Goal: Task Accomplishment & Management: Manage account settings

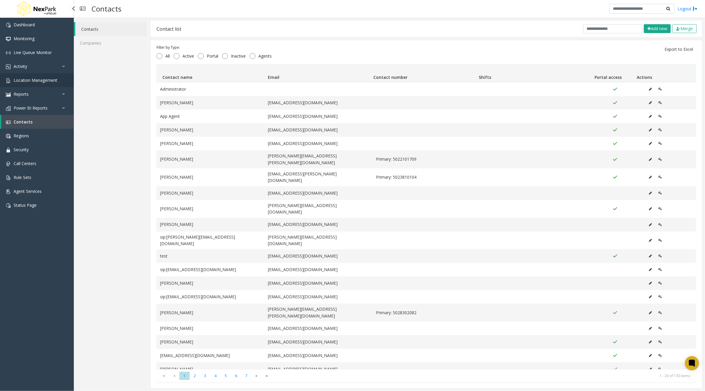
click at [30, 79] on span "Location Management" at bounding box center [36, 80] width 44 height 6
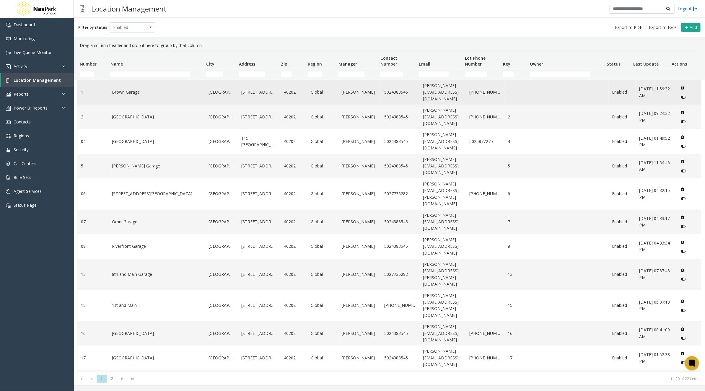
click at [118, 90] on link "Brown Garage" at bounding box center [157, 92] width 90 height 7
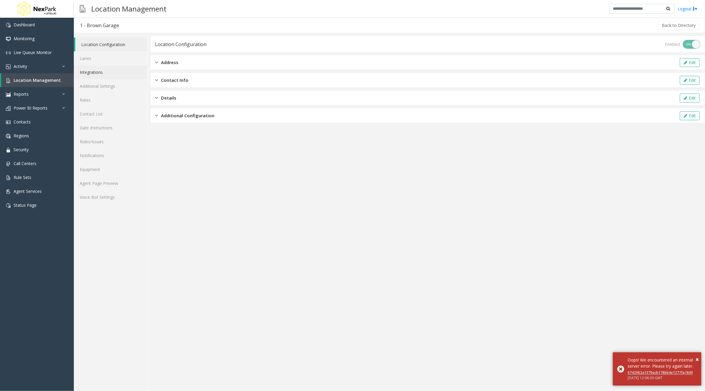
click at [87, 71] on link "Integrations" at bounding box center [111, 72] width 74 height 14
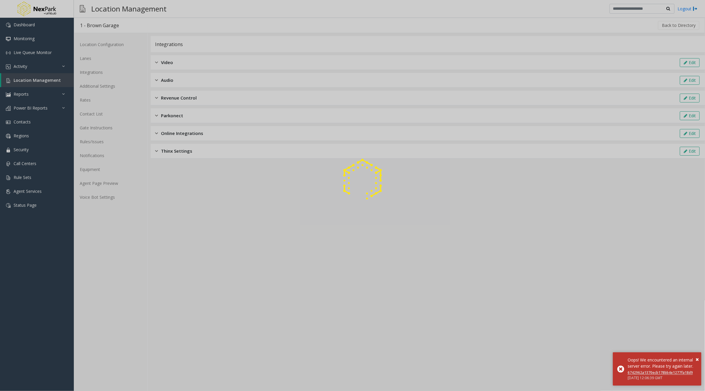
click at [194, 61] on div at bounding box center [352, 195] width 705 height 391
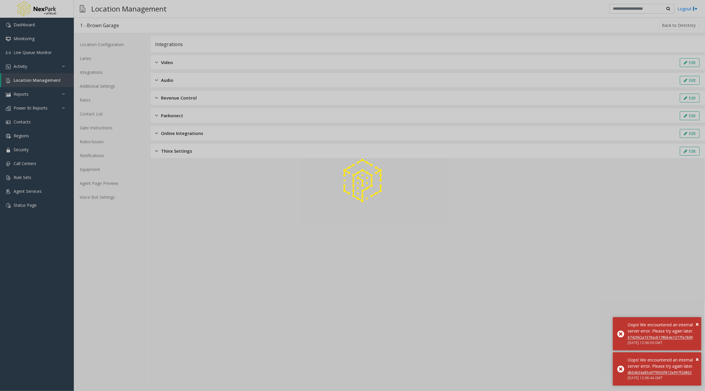
click at [166, 64] on div at bounding box center [352, 195] width 705 height 391
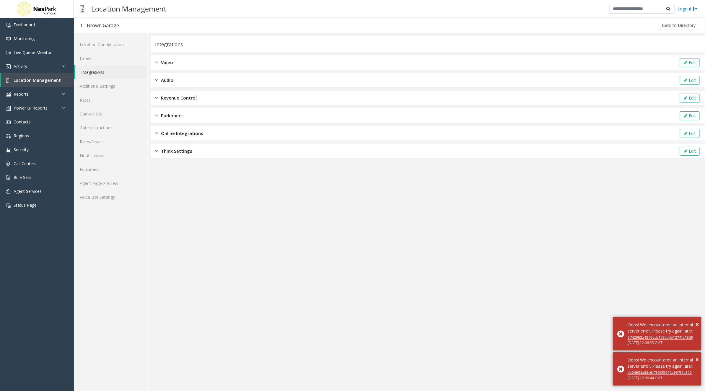
click at [649, 66] on div "Video Edit" at bounding box center [428, 62] width 555 height 15
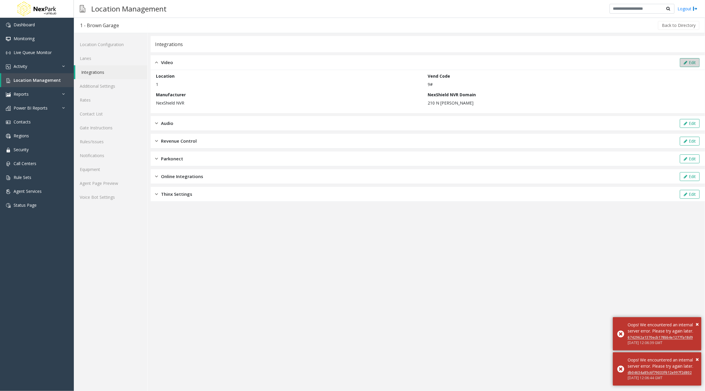
click at [689, 64] on button "Edit" at bounding box center [690, 62] width 20 height 9
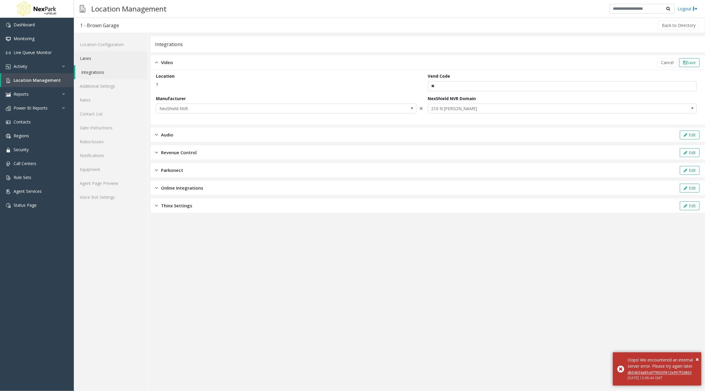
click at [108, 58] on link "Lanes" at bounding box center [111, 58] width 74 height 14
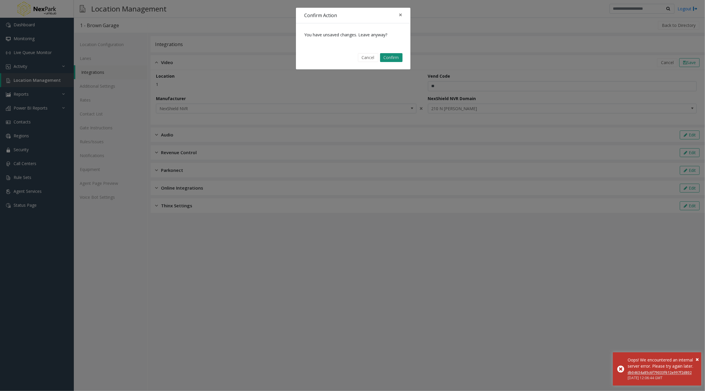
click at [396, 56] on button "Confirm" at bounding box center [391, 57] width 22 height 9
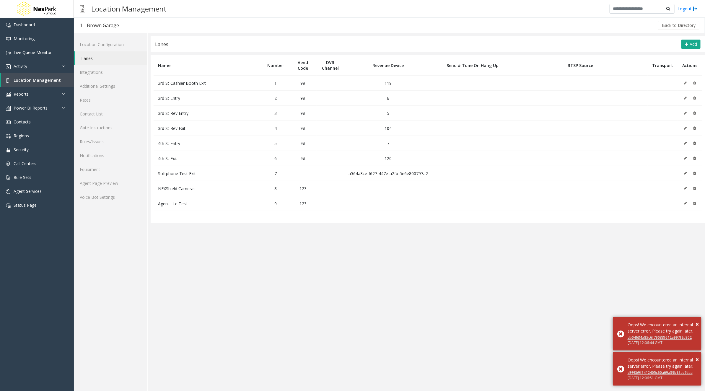
click at [687, 82] on icon at bounding box center [685, 83] width 3 height 4
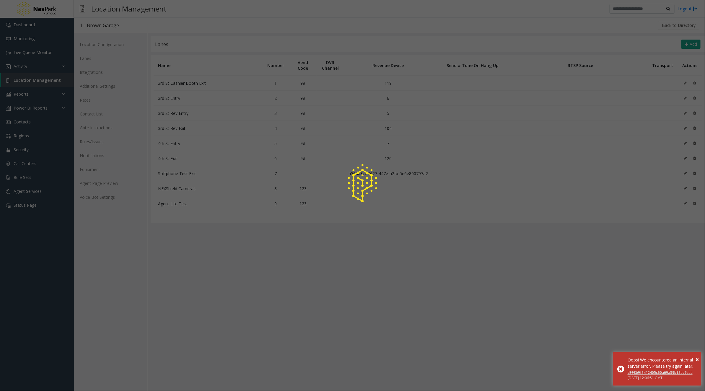
type input "**********"
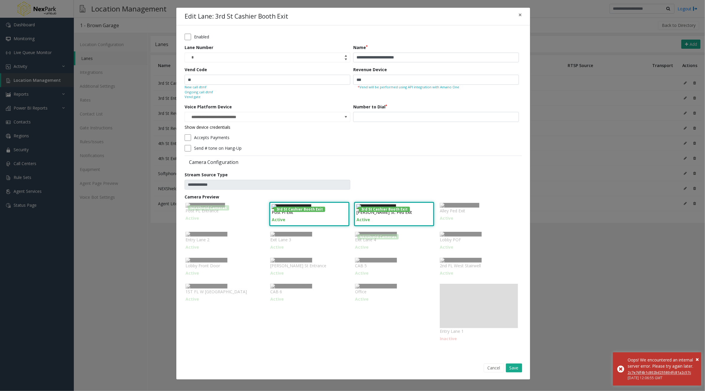
scroll to position [104, 0]
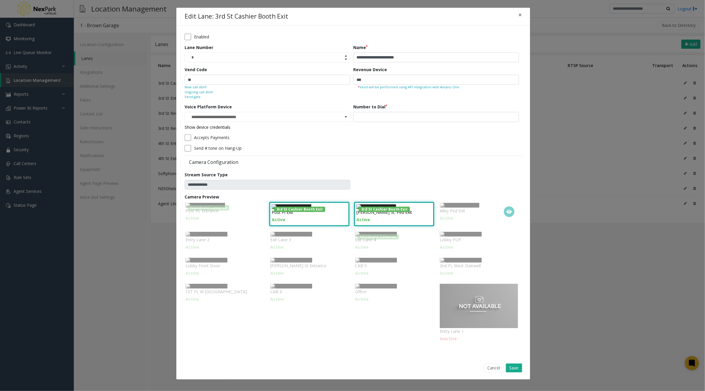
click at [507, 210] on icon at bounding box center [509, 212] width 5 height 4
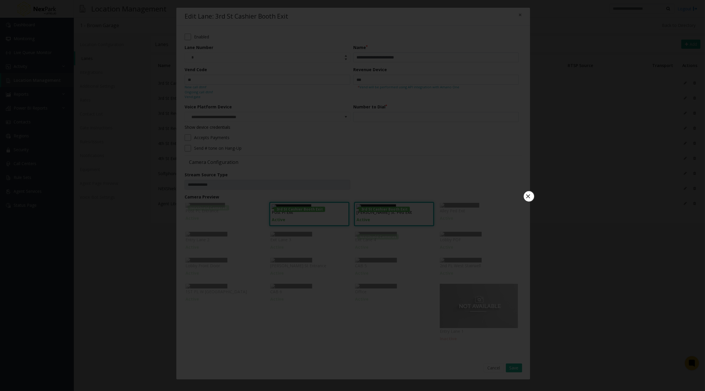
click at [529, 191] on button "×" at bounding box center [529, 197] width 12 height 12
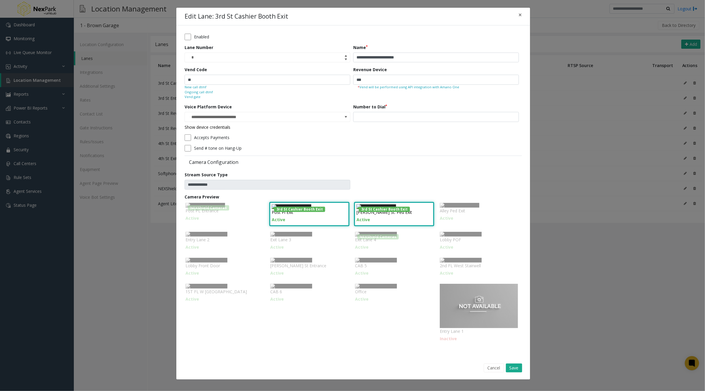
scroll to position [0, 0]
click at [519, 15] on span "×" at bounding box center [521, 15] width 4 height 8
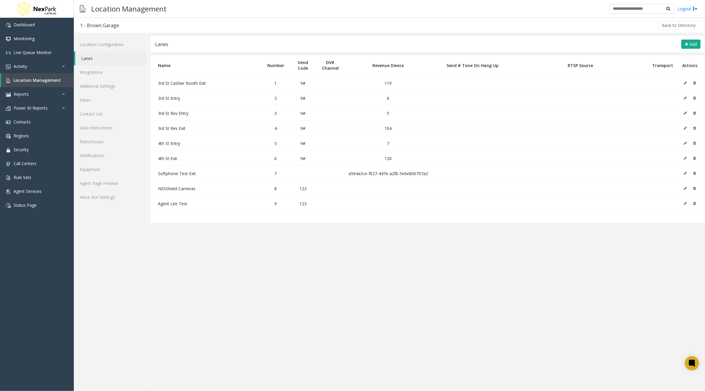
click at [684, 83] on td at bounding box center [690, 83] width 24 height 15
click at [685, 85] on button at bounding box center [687, 83] width 7 height 9
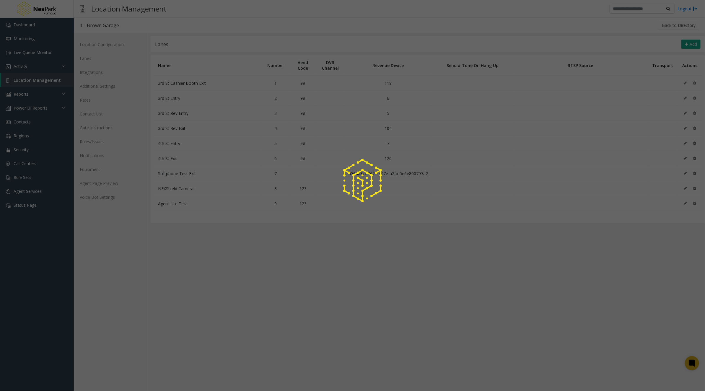
type input "**********"
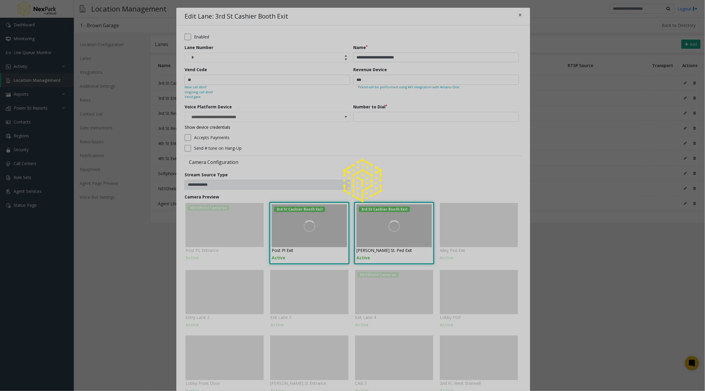
click at [519, 13] on div at bounding box center [352, 195] width 705 height 391
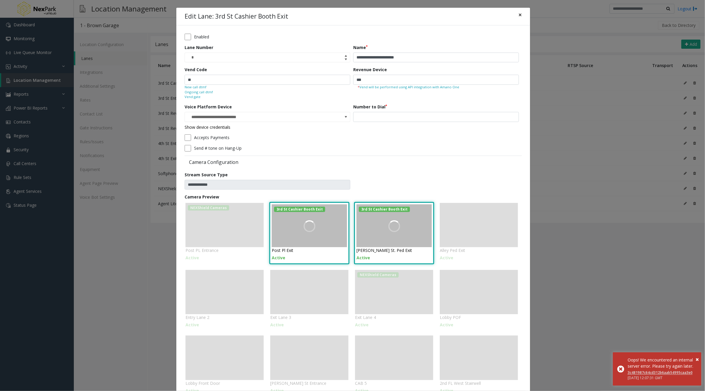
click at [519, 15] on span "×" at bounding box center [521, 15] width 4 height 8
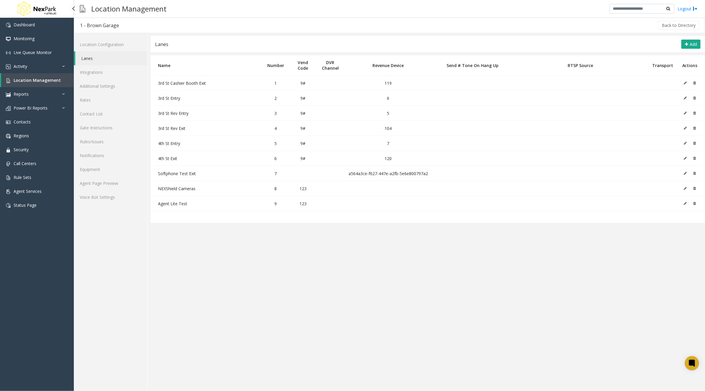
click at [20, 240] on div "Dashboard Monitoring Live Queue Monitor Activity Daily Activity Lane Activity A…" at bounding box center [37, 198] width 74 height 360
click at [685, 83] on icon at bounding box center [685, 83] width 3 height 4
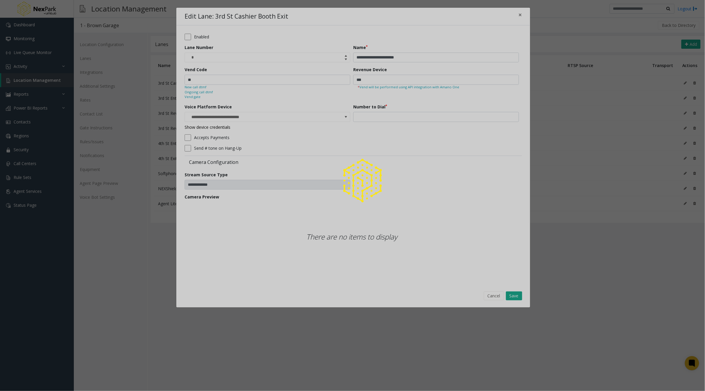
click at [374, 78] on div at bounding box center [352, 195] width 705 height 391
type input "**********"
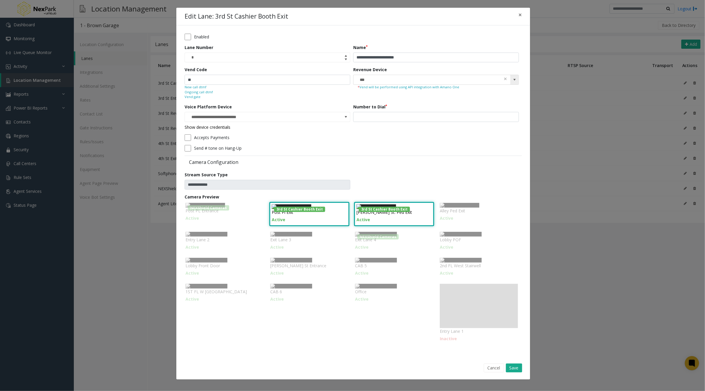
click at [433, 80] on input "***" at bounding box center [420, 79] width 132 height 9
click at [512, 79] on span at bounding box center [514, 79] width 5 height 5
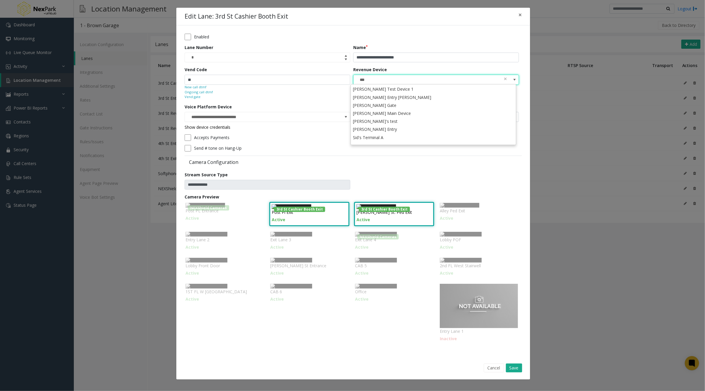
click at [313, 38] on div "Enabled" at bounding box center [352, 37] width 334 height 7
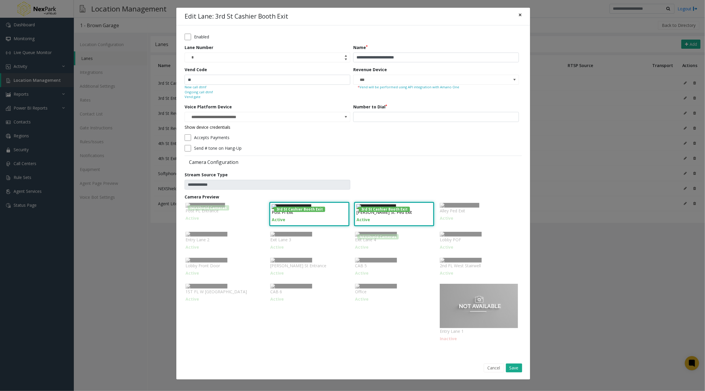
click at [519, 11] on span "×" at bounding box center [521, 15] width 4 height 8
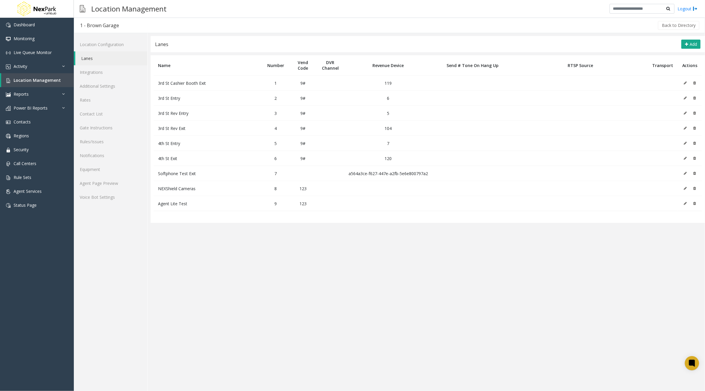
click at [686, 83] on icon at bounding box center [685, 83] width 3 height 4
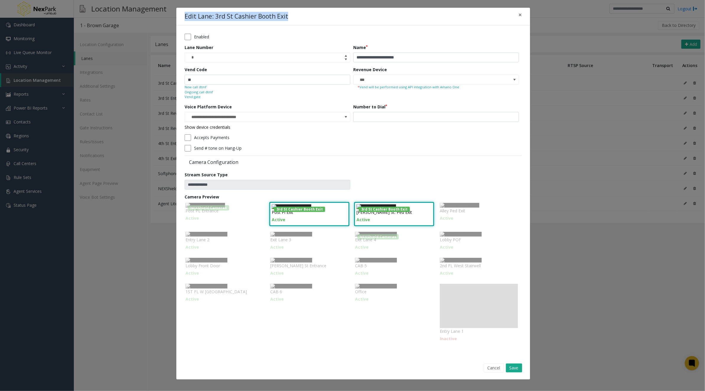
drag, startPoint x: 183, startPoint y: 16, endPoint x: 282, endPoint y: 16, distance: 99.6
click at [282, 16] on h4 "Edit Lane: 3rd St Cashier Booth Exit" at bounding box center [237, 16] width 104 height 9
click at [185, 18] on h4 "Edit Lane: 3rd St Cashier Booth Exit" at bounding box center [237, 16] width 104 height 9
drag, startPoint x: 182, startPoint y: 16, endPoint x: 283, endPoint y: 15, distance: 101.1
click at [283, 15] on h4 "Edit Lane: 3rd St Cashier Booth Exit" at bounding box center [237, 16] width 104 height 9
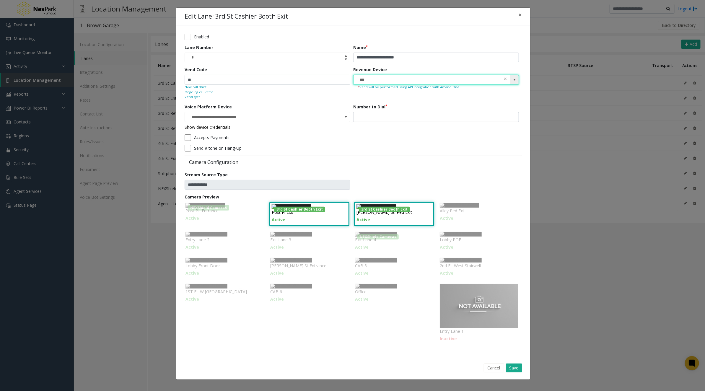
click at [379, 77] on input "***" at bounding box center [420, 79] width 132 height 9
click at [553, 229] on div "**********" at bounding box center [352, 195] width 705 height 391
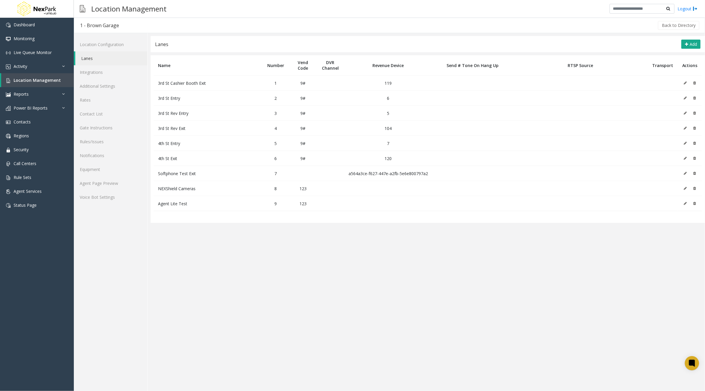
click at [683, 83] on td at bounding box center [690, 83] width 24 height 15
click at [686, 84] on icon at bounding box center [685, 83] width 3 height 4
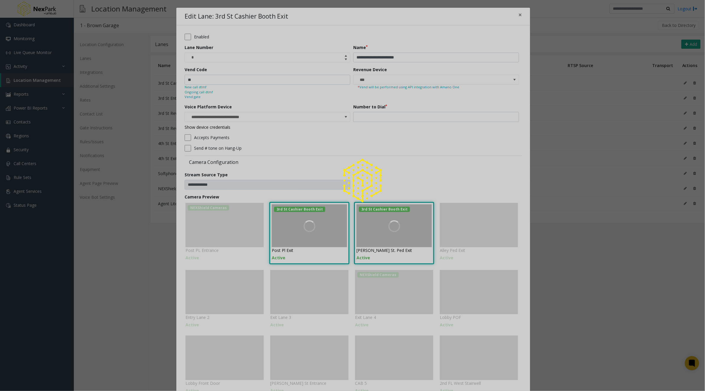
type input "**********"
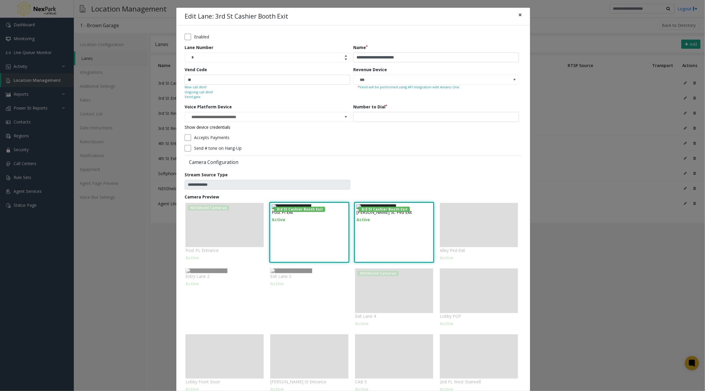
click at [519, 15] on span "×" at bounding box center [521, 15] width 4 height 8
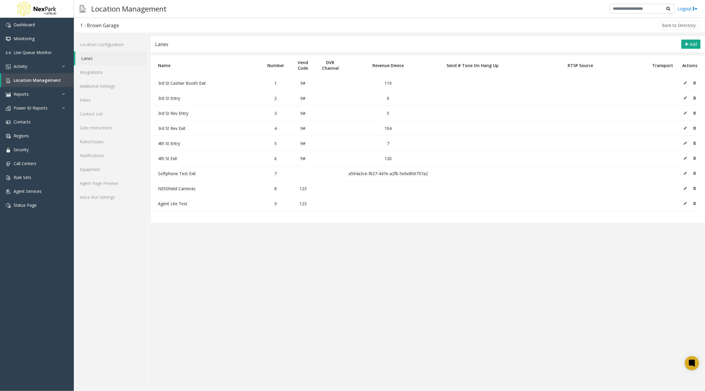
click at [685, 84] on icon at bounding box center [685, 83] width 3 height 4
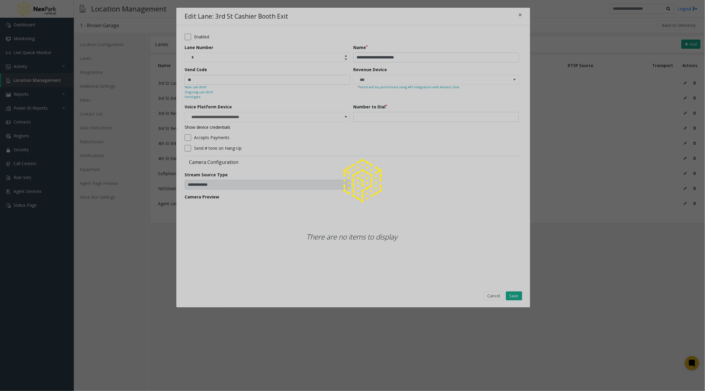
type input "**********"
